Goal: Check status: Check status

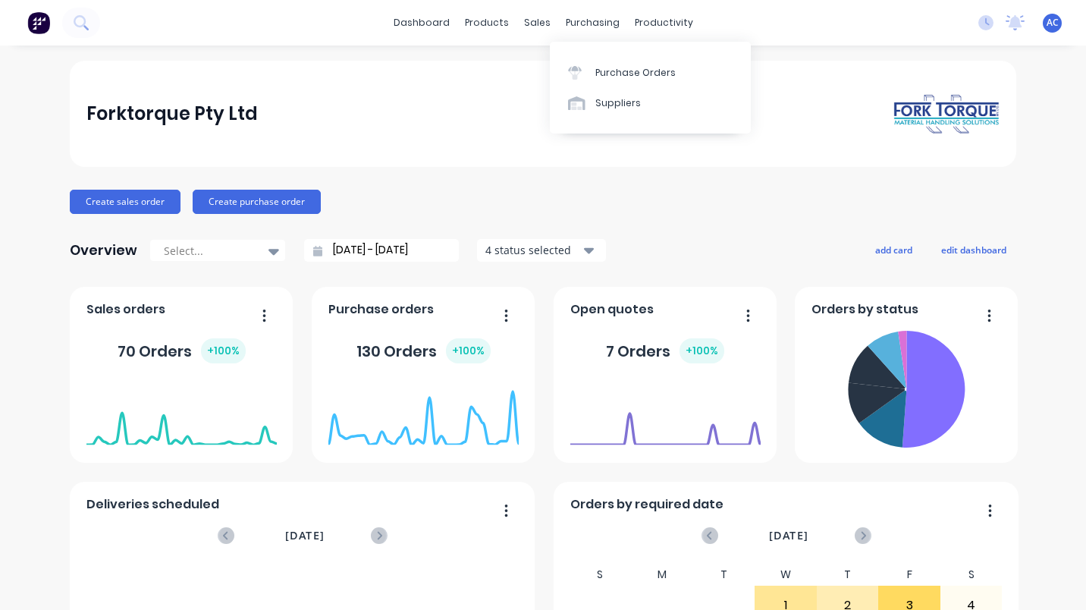
click at [618, 68] on div "Purchase Orders" at bounding box center [636, 73] width 80 height 14
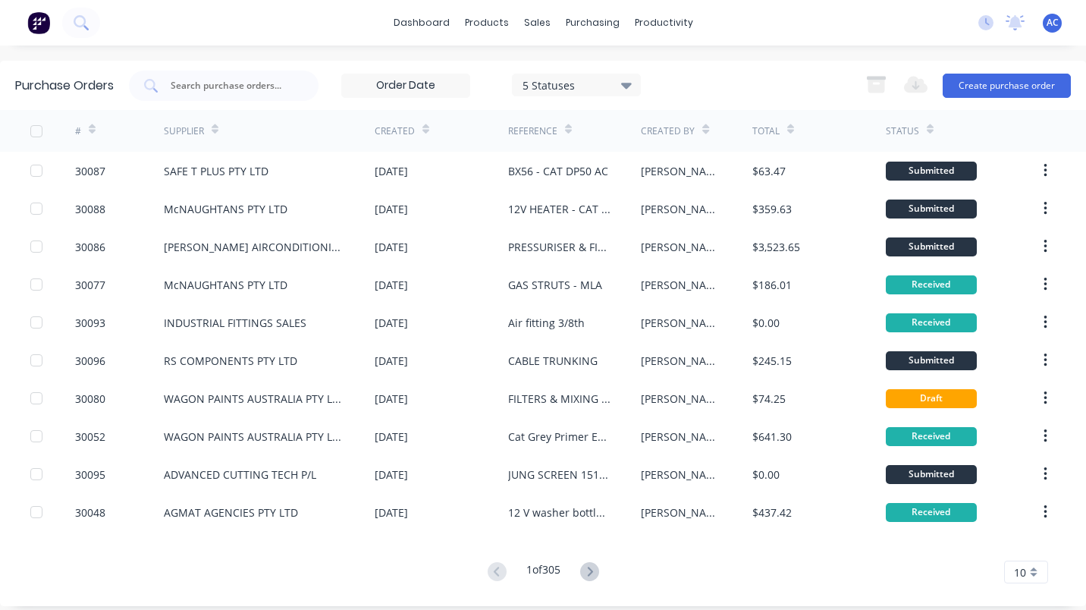
click at [234, 77] on div at bounding box center [224, 86] width 190 height 30
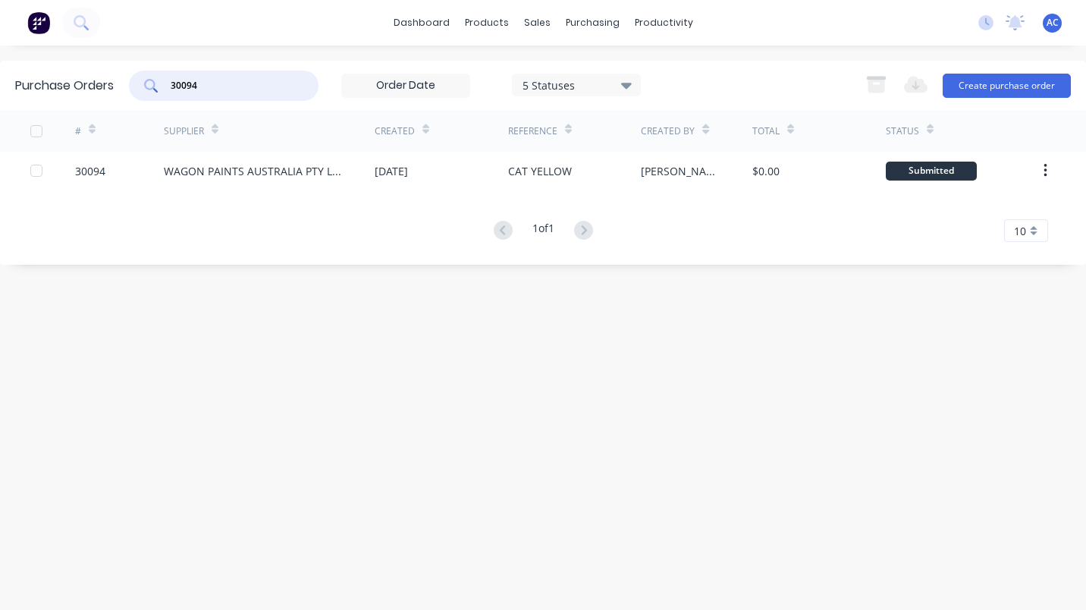
type input "30094"
click at [261, 166] on div "WAGON PAINTS AUSTRALIA PTY LTD" at bounding box center [254, 171] width 181 height 16
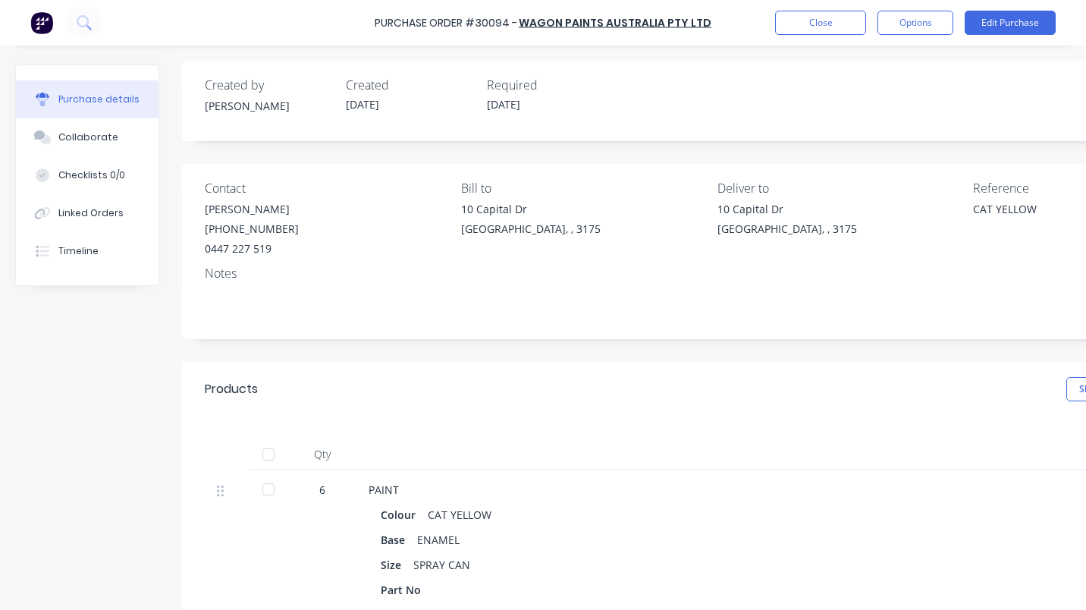
scroll to position [8, 0]
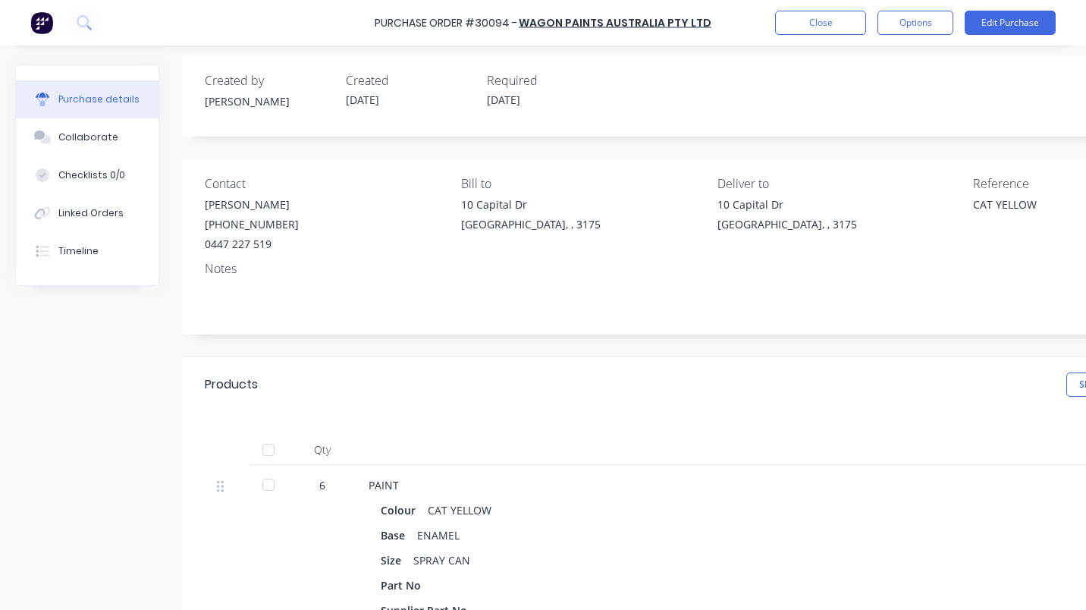
click at [268, 479] on div at bounding box center [268, 485] width 30 height 30
type textarea "x"
click at [801, 28] on button "Close" at bounding box center [820, 23] width 91 height 24
